Goal: Browse casually: Explore the website without a specific task or goal

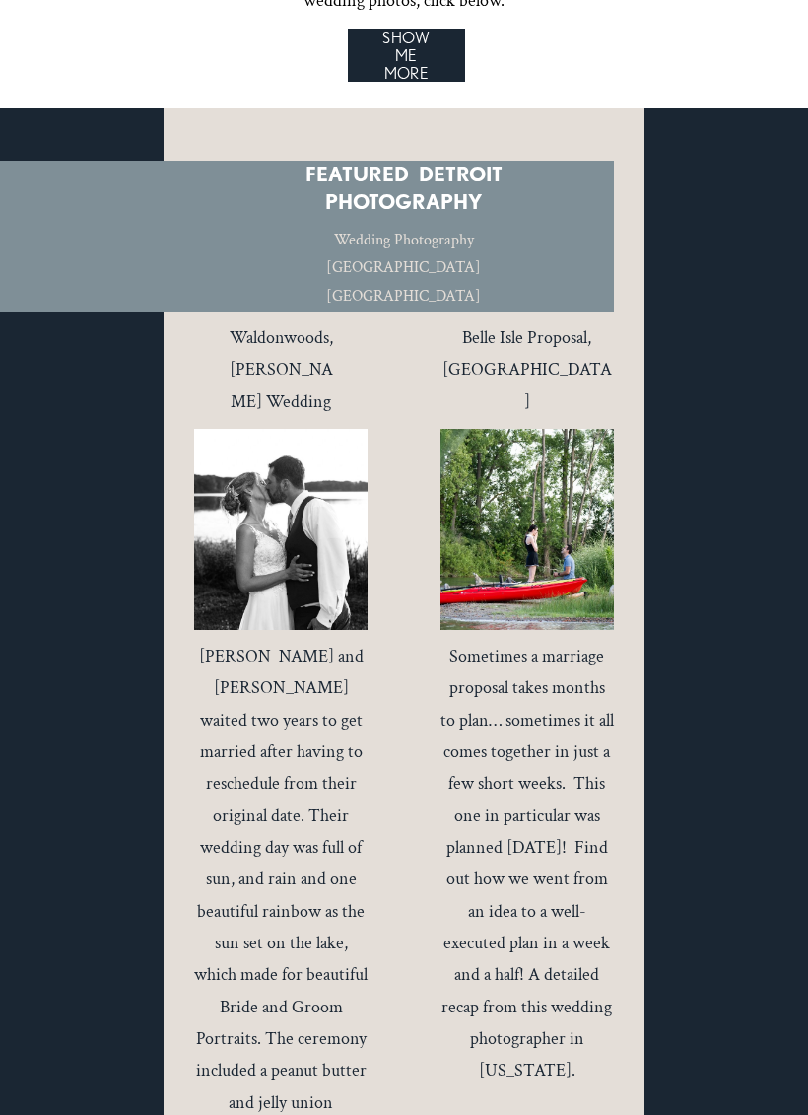
scroll to position [8087, 0]
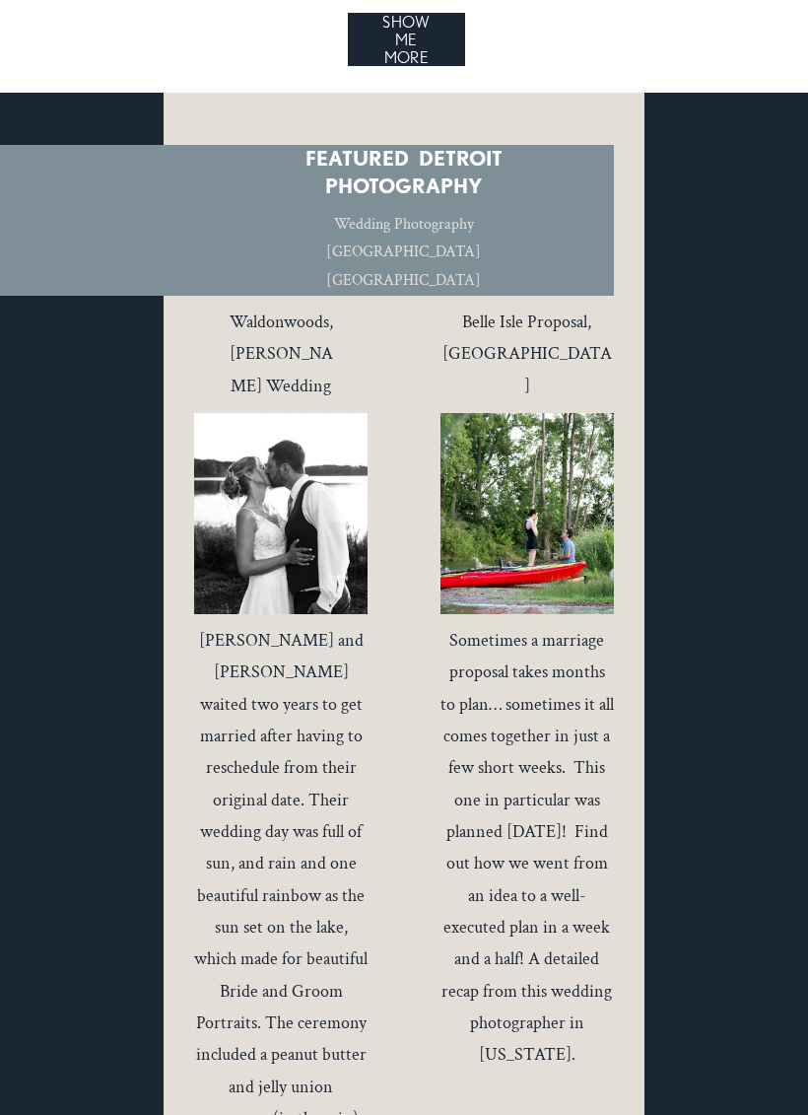
click at [292, 310] on span "Waldonwoods, Howell Wedding" at bounding box center [283, 353] width 107 height 87
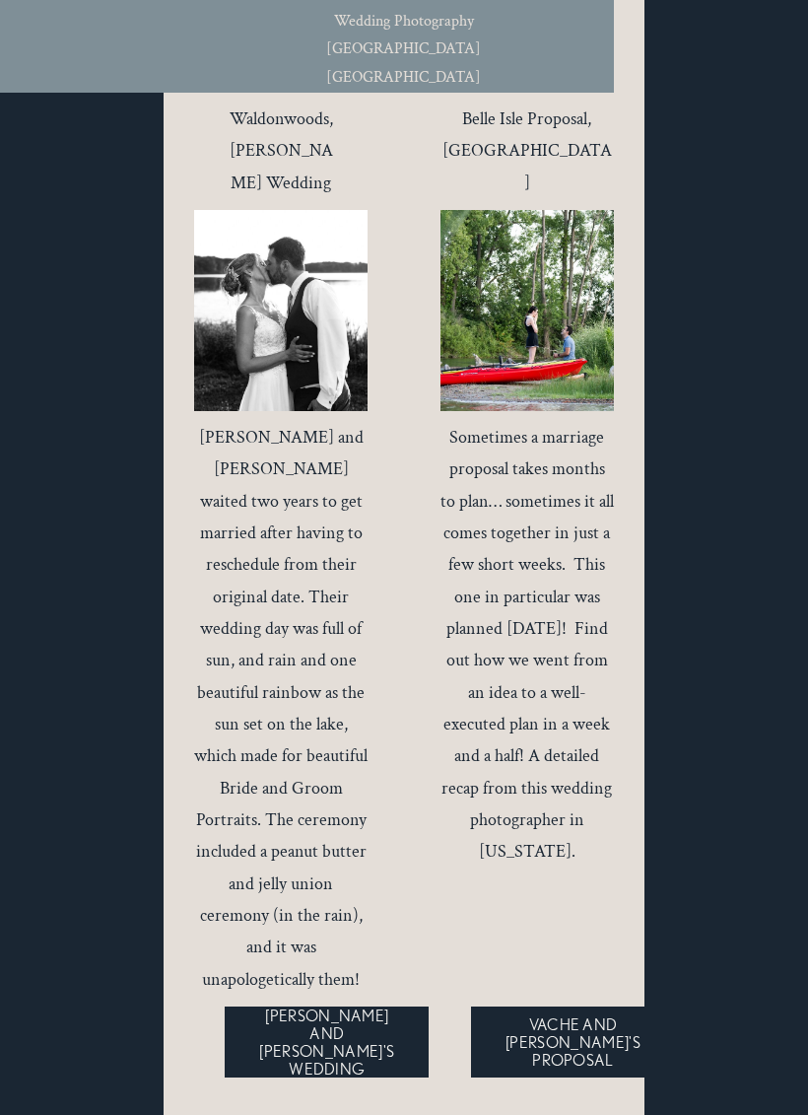
scroll to position [8290, 0]
click at [335, 1006] on link "ASHLEY AND JUSTIN'S WEDDING" at bounding box center [327, 1041] width 204 height 71
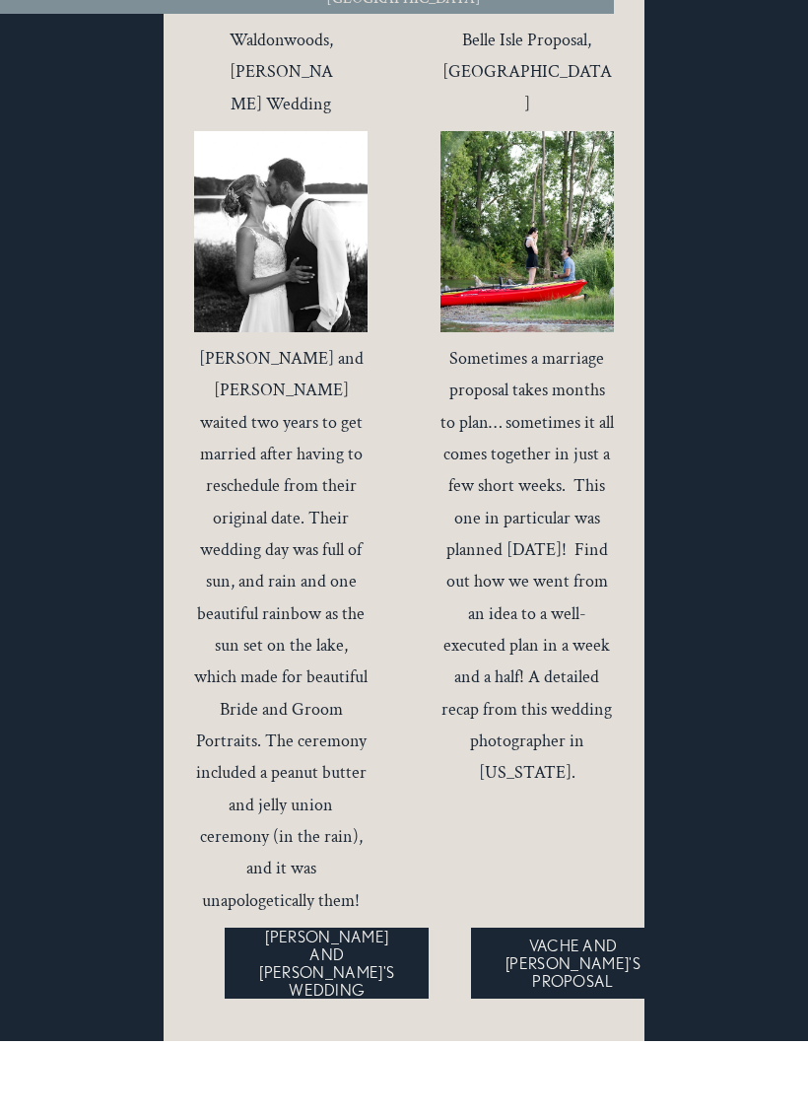
click at [524, 205] on div at bounding box center [526, 305] width 173 height 201
click at [242, 1001] on link "ASHLEY AND JUSTIN'S WEDDING" at bounding box center [327, 1036] width 204 height 71
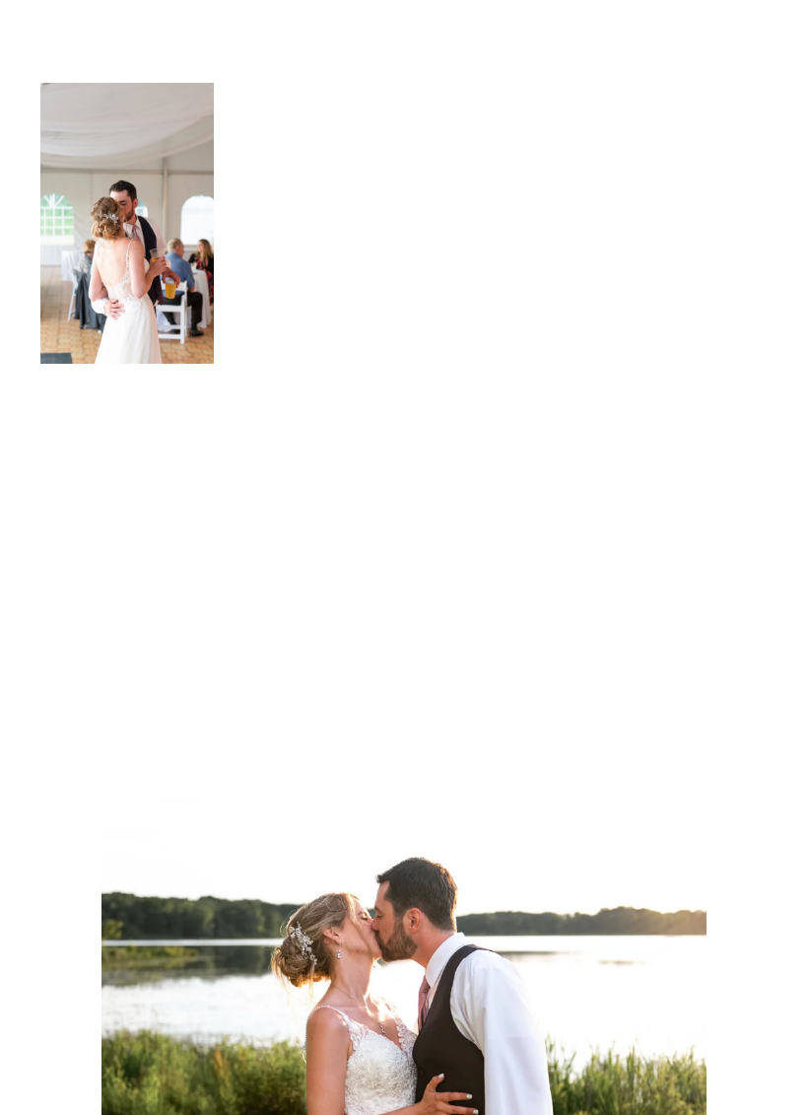
scroll to position [3825, 0]
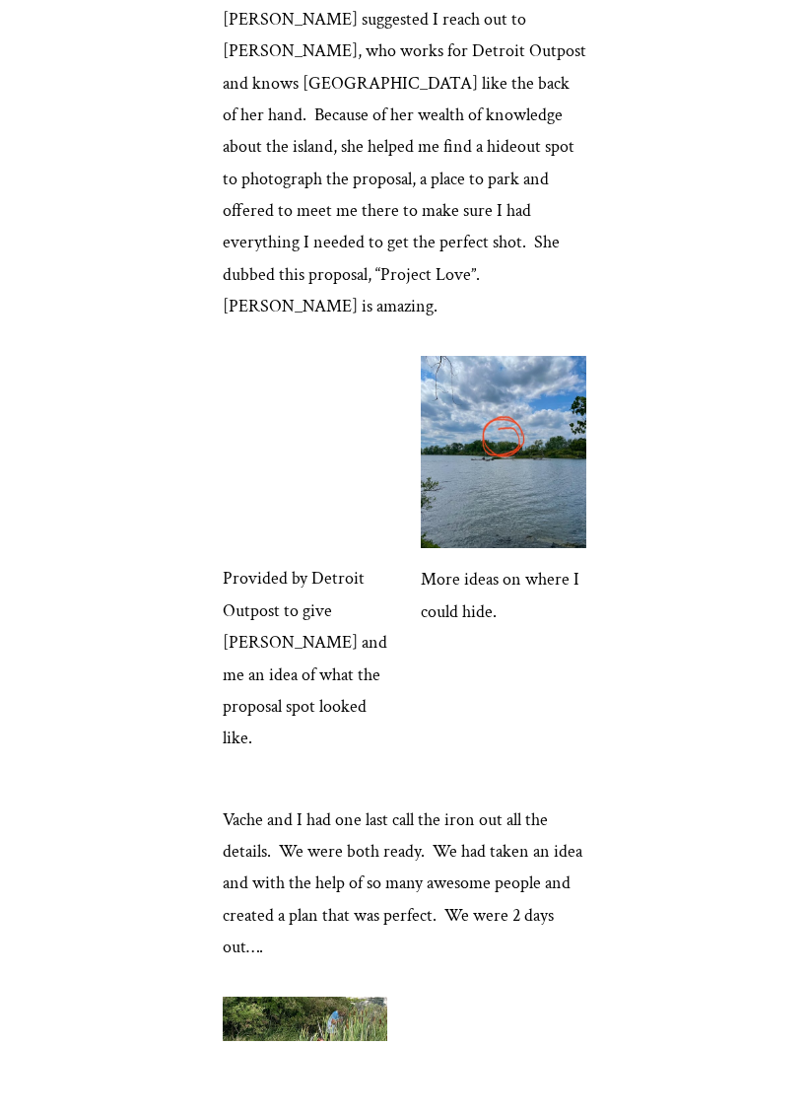
scroll to position [2477, 0]
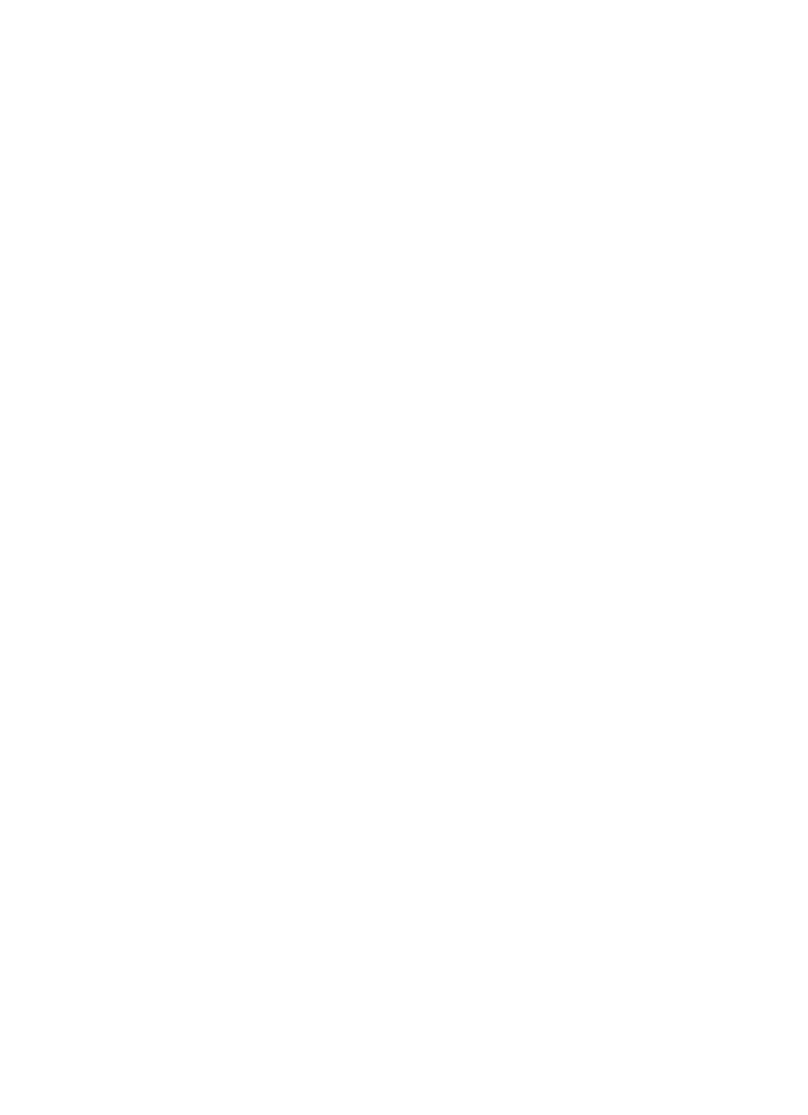
scroll to position [3985, 0]
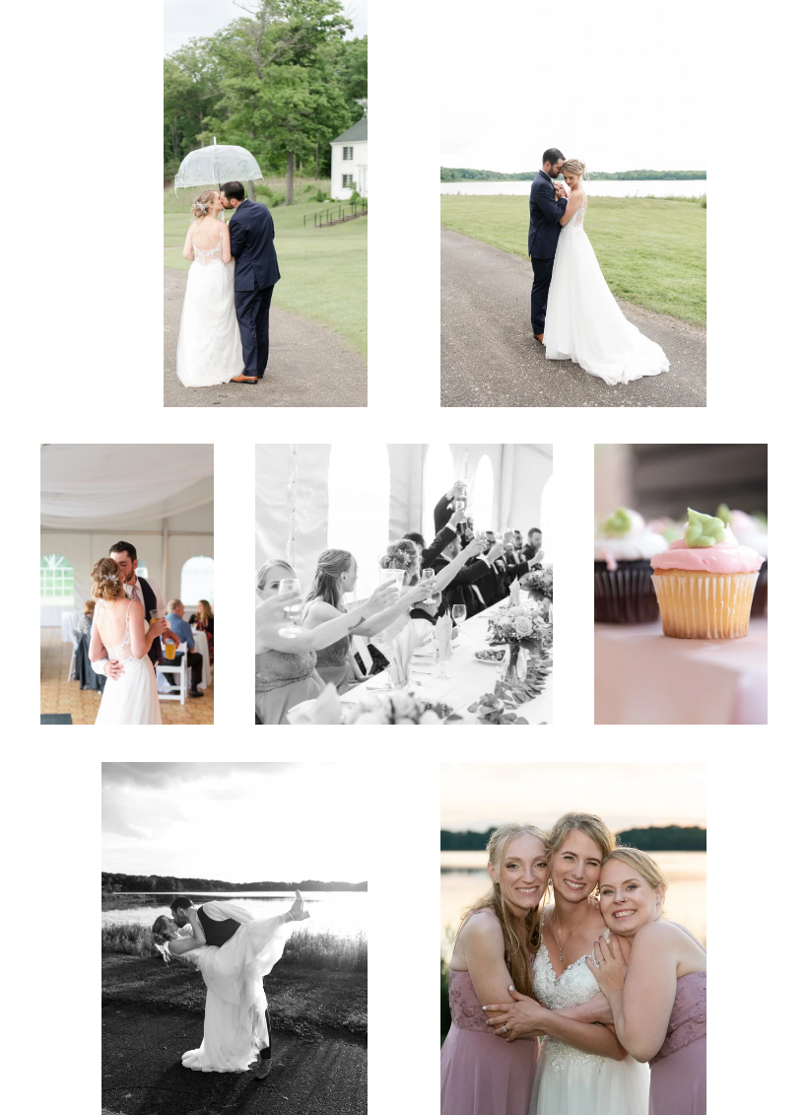
scroll to position [3467, 0]
